Goal: Navigation & Orientation: Find specific page/section

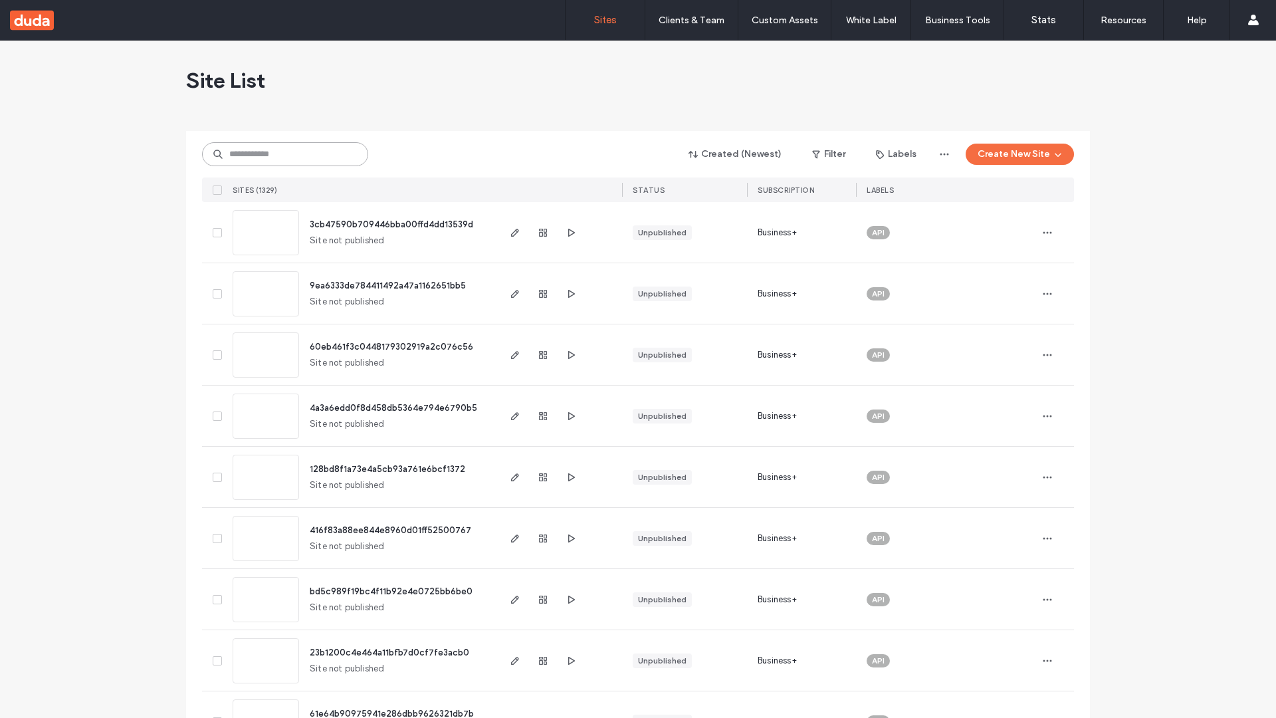
click at [285, 154] on input at bounding box center [285, 154] width 166 height 24
type input "**********"
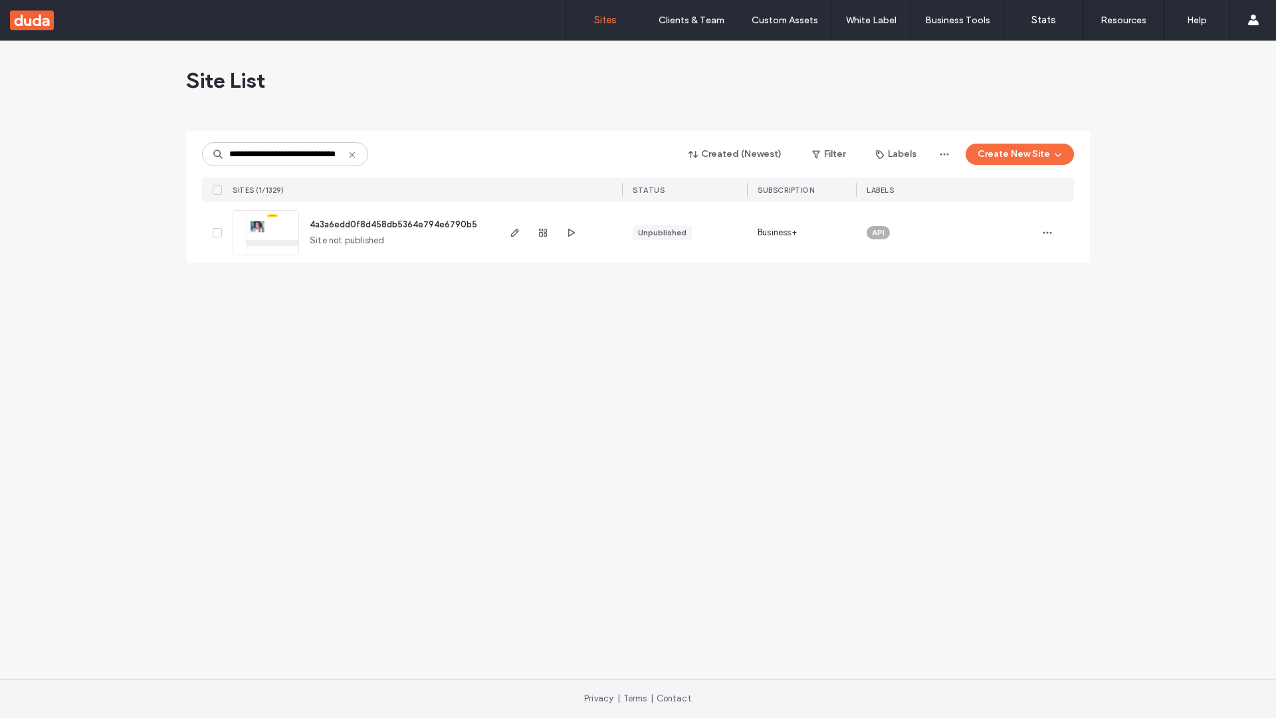
click at [395, 224] on span "4a3a6edd0f8d458db5364e794e6790b5" at bounding box center [393, 224] width 167 height 10
